Goal: Task Accomplishment & Management: Complete application form

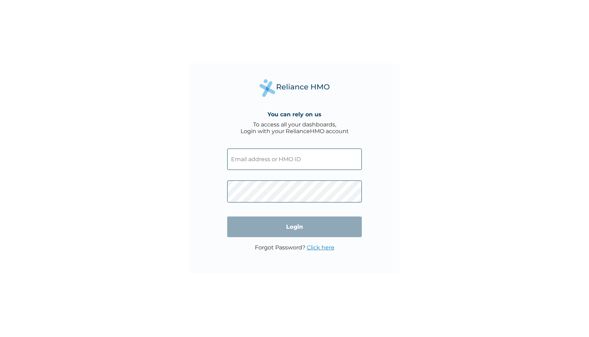
click at [300, 162] on input "text" at bounding box center [294, 159] width 135 height 21
click at [428, 164] on div "You can rely on us To access all your dashboards, Login with your RelianceHMO a…" at bounding box center [294, 168] width 589 height 337
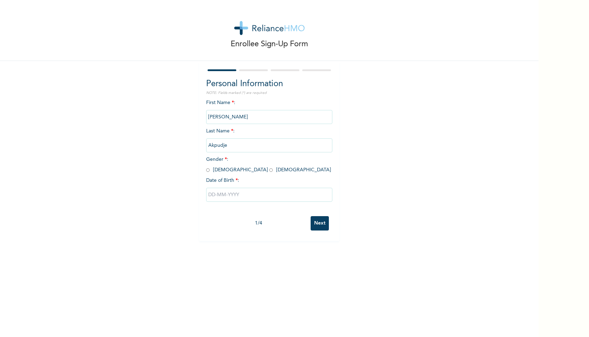
click at [269, 171] on input "radio" at bounding box center [271, 170] width 4 height 7
radio input "true"
click at [211, 195] on input "text" at bounding box center [269, 195] width 126 height 14
select select "8"
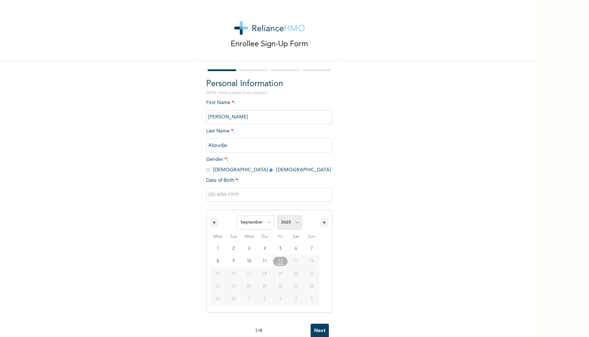
click at [288, 219] on select "2025 2024 2023 2022 2021 2020 2019 2018 2017 2016 2015 2014 2013 2012 2011 2010…" at bounding box center [289, 223] width 25 height 14
select select "1965"
click at [277, 216] on select "2025 2024 2023 2022 2021 2020 2019 2018 2017 2016 2015 2014 2013 2012 2011 2010…" at bounding box center [289, 223] width 25 height 14
click at [251, 224] on select "January February March April May June July August September October November De…" at bounding box center [255, 223] width 37 height 14
select select "5"
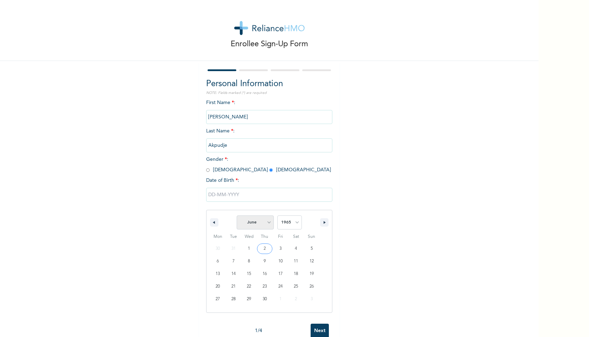
click at [237, 216] on select "January February March April May June July August September October November De…" at bounding box center [255, 223] width 37 height 14
type input "[DATE]"
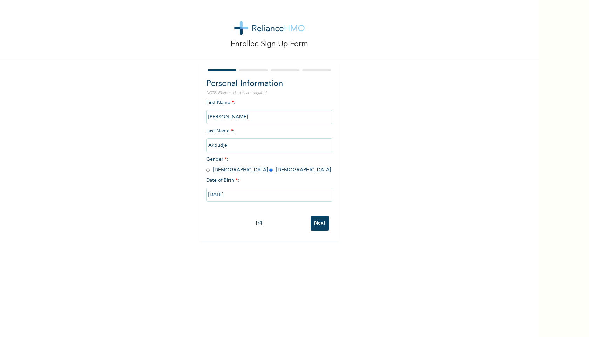
click at [318, 224] on input "Next" at bounding box center [320, 223] width 18 height 14
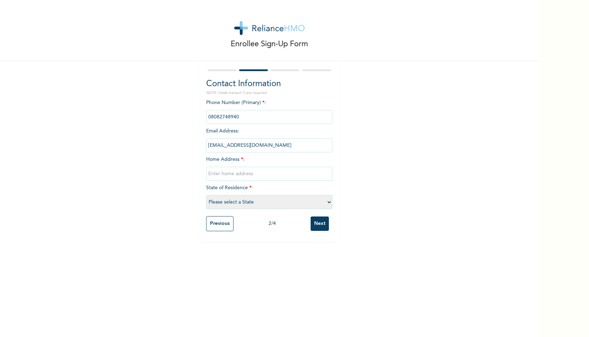
click at [246, 176] on input "text" at bounding box center [269, 174] width 126 height 14
type input "[STREET_ADDRESS] Alapere"
click at [242, 201] on select "Please select a State [PERSON_NAME] (FCT) [PERSON_NAME] Ibom [GEOGRAPHIC_DATA] …" at bounding box center [269, 202] width 126 height 14
select select "25"
click at [206, 195] on select "Please select a State [PERSON_NAME] (FCT) [PERSON_NAME] Ibom [GEOGRAPHIC_DATA] …" at bounding box center [269, 202] width 126 height 14
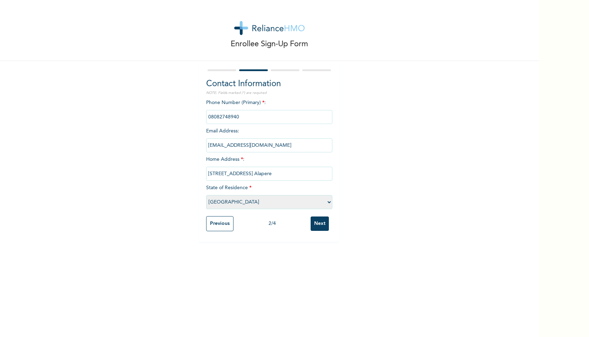
click at [319, 226] on input "Next" at bounding box center [320, 224] width 18 height 14
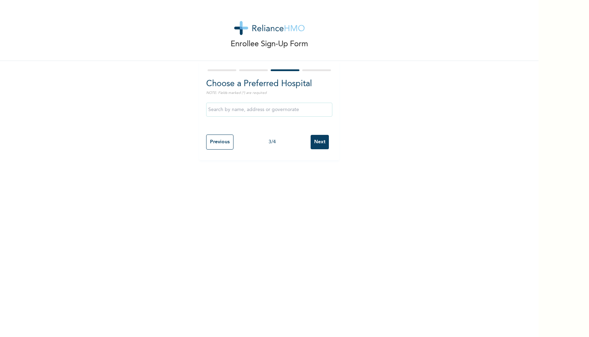
click at [247, 111] on input "text" at bounding box center [269, 110] width 126 height 14
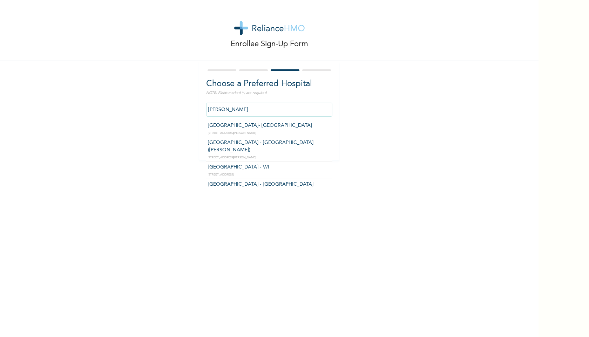
type input "[GEOGRAPHIC_DATA] - V/I"
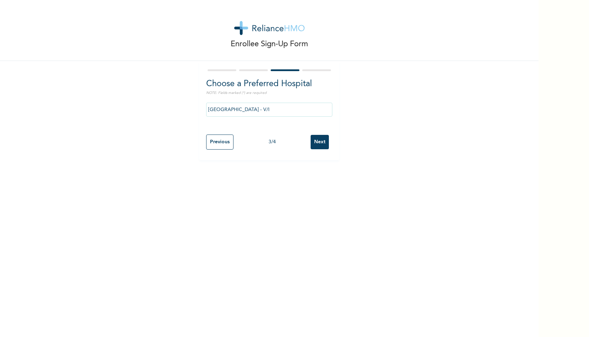
click at [315, 140] on input "Next" at bounding box center [320, 142] width 18 height 14
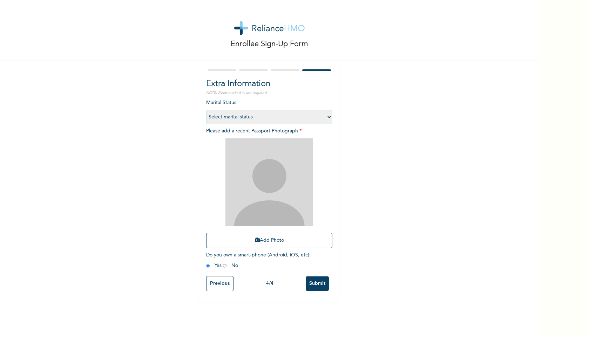
click at [296, 117] on select "Select marital status [DEMOGRAPHIC_DATA] Married [DEMOGRAPHIC_DATA] Widow/[DEMO…" at bounding box center [269, 117] width 126 height 14
select select "2"
click at [206, 110] on select "Select marital status [DEMOGRAPHIC_DATA] Married [DEMOGRAPHIC_DATA] Widow/[DEMO…" at bounding box center [269, 117] width 126 height 14
click at [251, 115] on select "Select marital status [DEMOGRAPHIC_DATA] Married [DEMOGRAPHIC_DATA] Widow/[DEMO…" at bounding box center [269, 117] width 126 height 14
click at [285, 116] on select "Select marital status [DEMOGRAPHIC_DATA] Married [DEMOGRAPHIC_DATA] Widow/[DEMO…" at bounding box center [269, 117] width 126 height 14
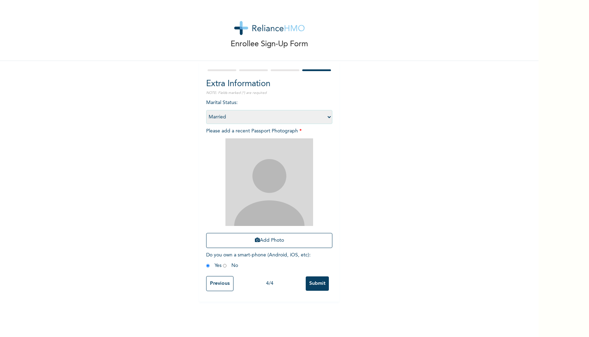
click at [321, 284] on input "Submit" at bounding box center [317, 284] width 23 height 14
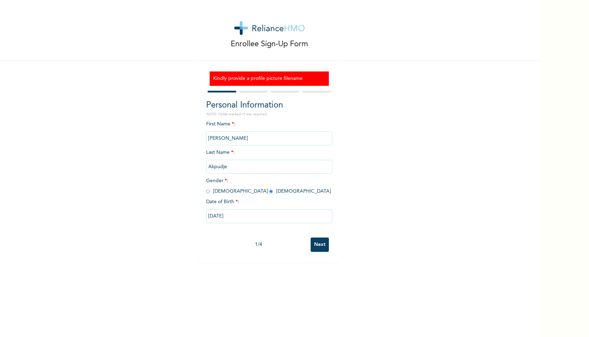
click at [318, 247] on input "Next" at bounding box center [320, 245] width 18 height 14
select select "25"
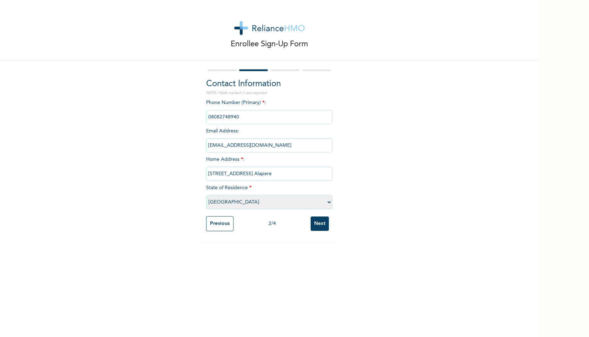
click at [320, 225] on input "Next" at bounding box center [320, 224] width 18 height 14
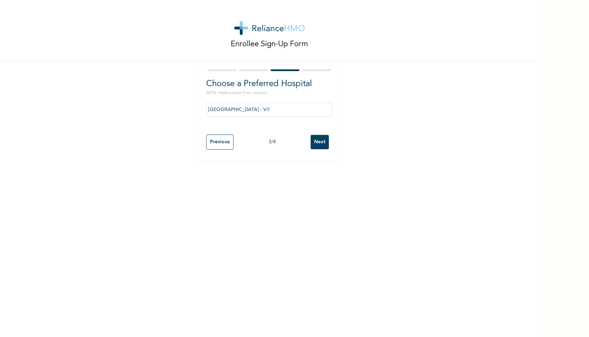
click at [319, 144] on input "Next" at bounding box center [320, 142] width 18 height 14
select select "2"
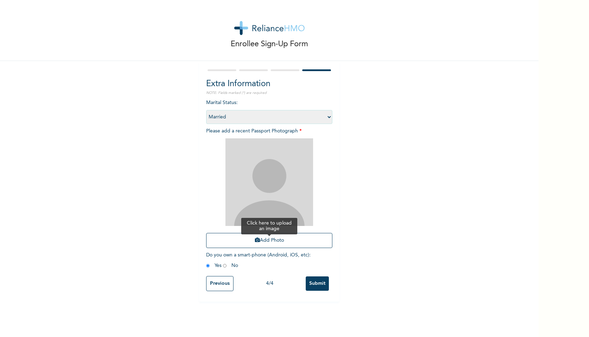
click at [255, 240] on icon "button" at bounding box center [257, 240] width 5 height 5
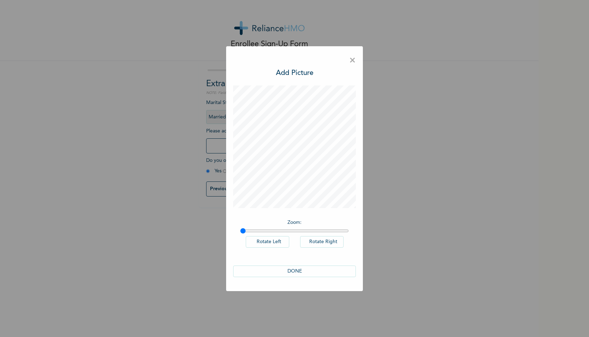
click at [309, 270] on button "DONE" at bounding box center [294, 272] width 123 height 12
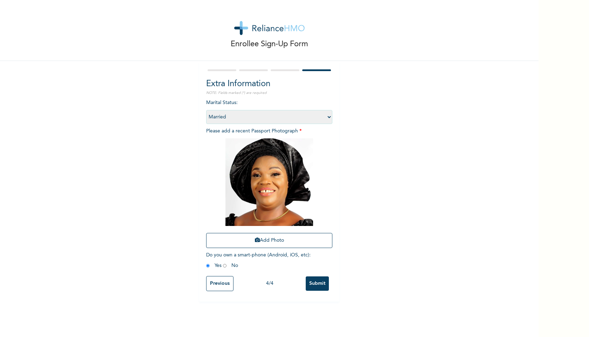
click at [316, 284] on input "Submit" at bounding box center [317, 284] width 23 height 14
